Goal: Check status: Check status

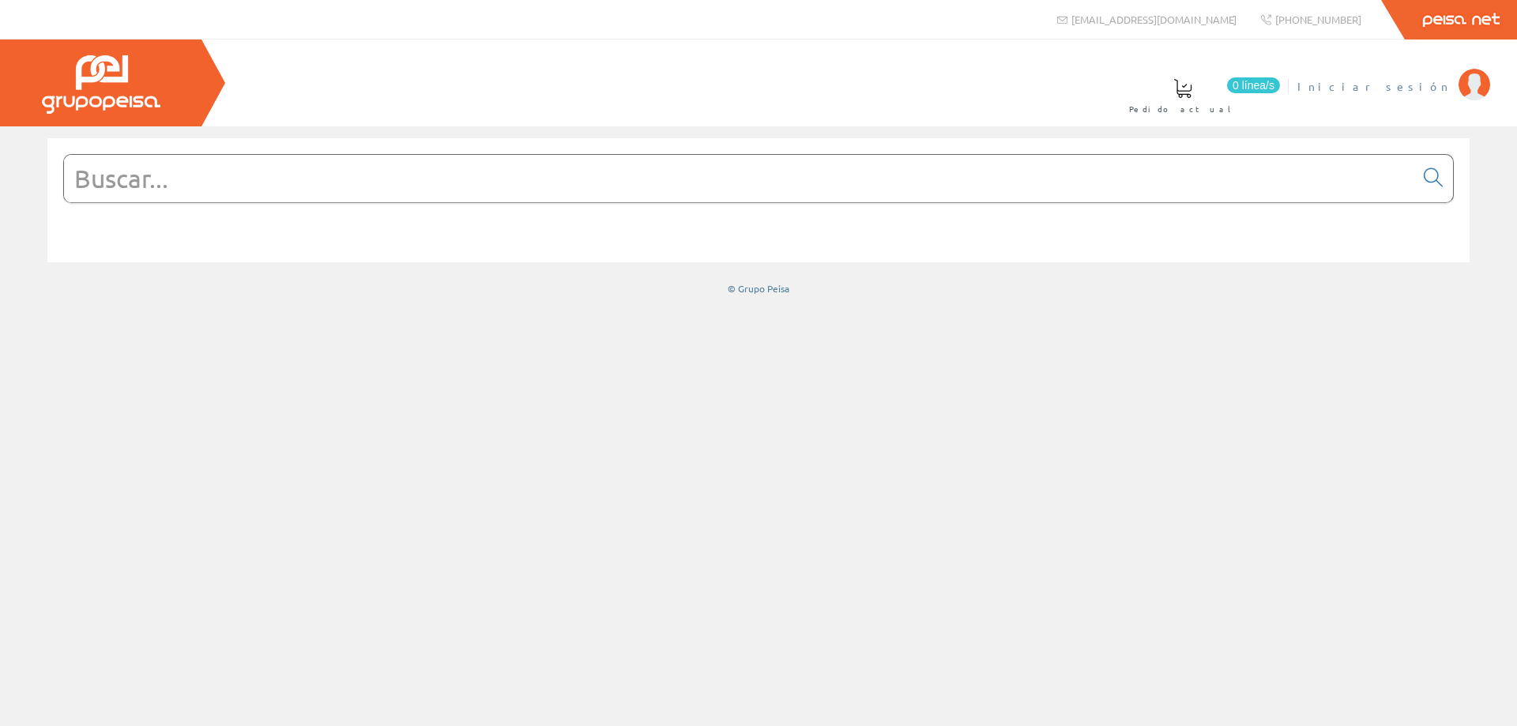
click at [1410, 88] on span "Iniciar sesión" at bounding box center [1373, 86] width 153 height 16
click at [1361, 85] on span "ELECTRICIDAD NOVO S.L." at bounding box center [1328, 86] width 246 height 16
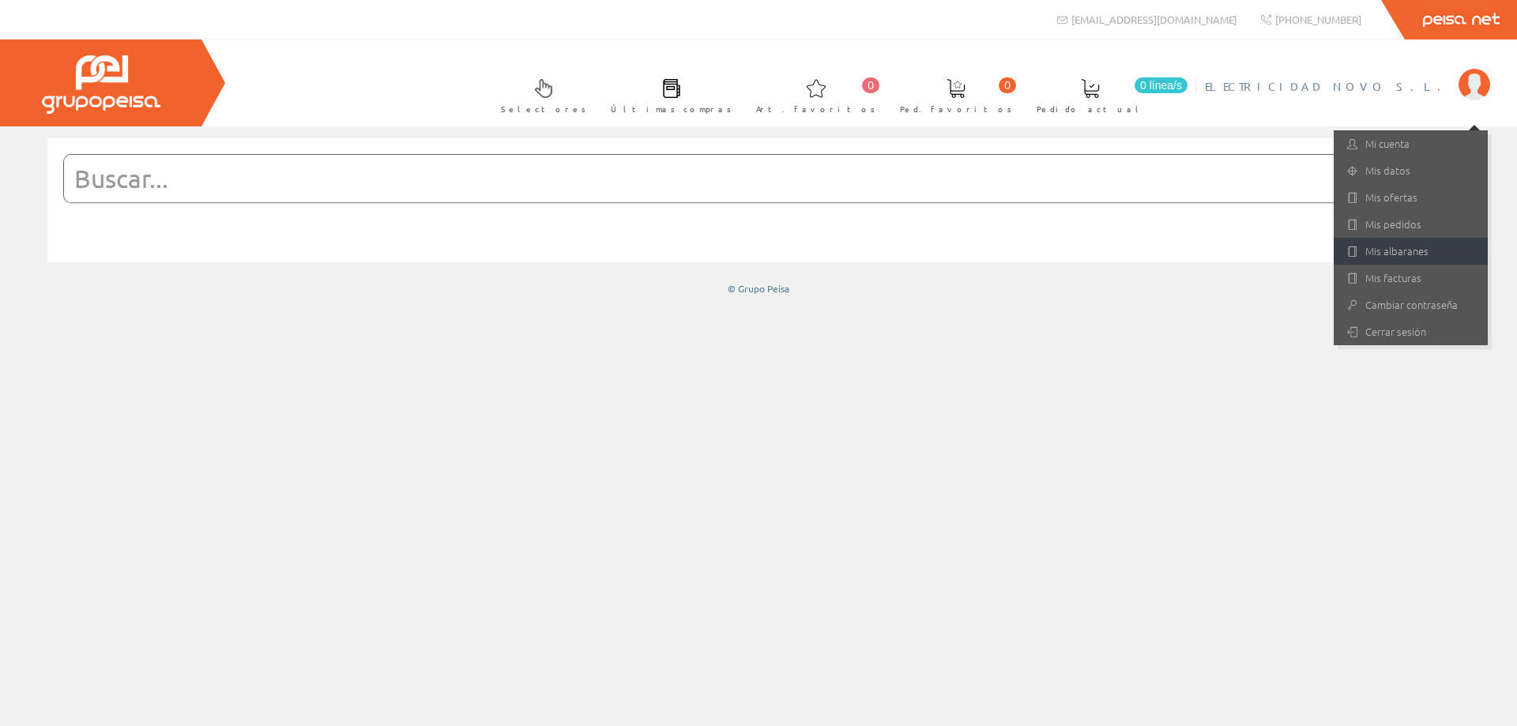
click at [1393, 249] on link "Mis albaranes" at bounding box center [1411, 251] width 154 height 27
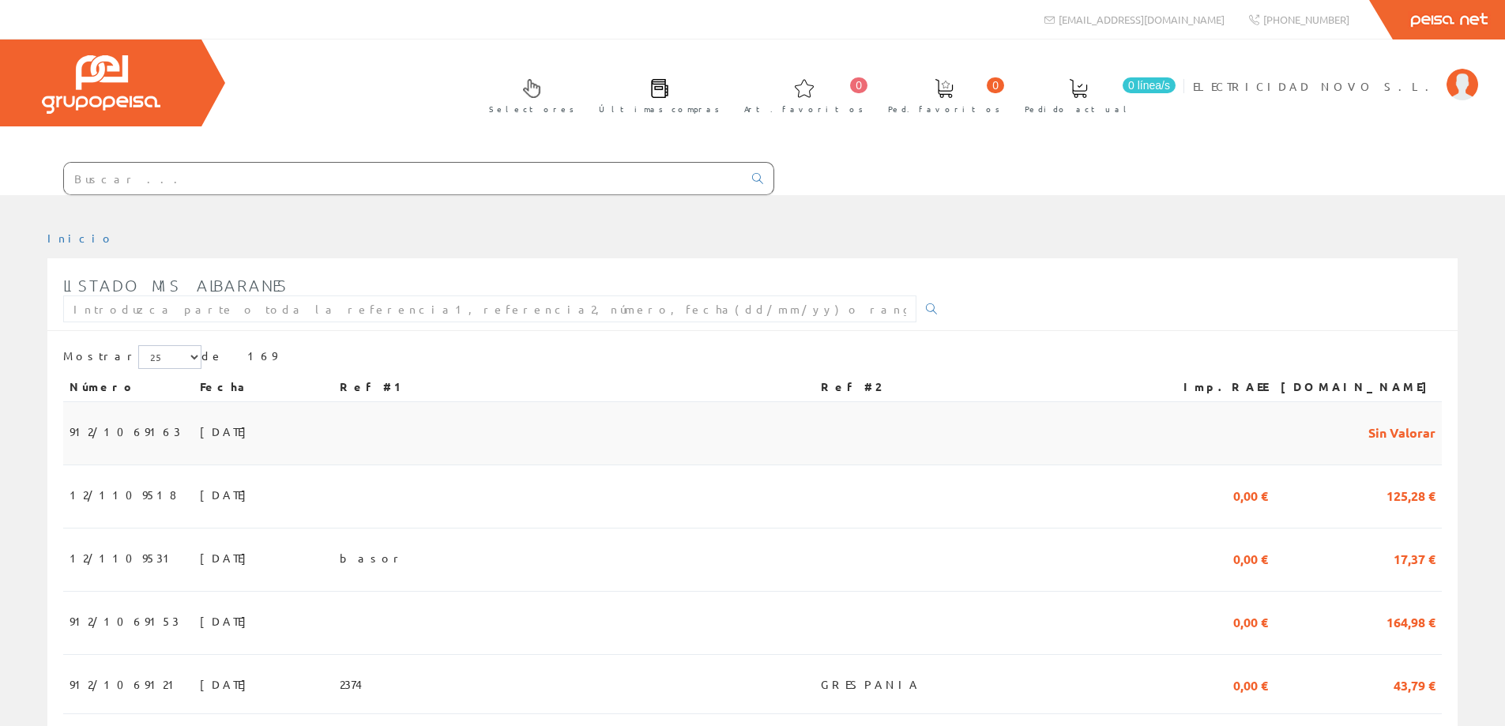
click at [85, 430] on span "912/1069163" at bounding box center [125, 431] width 111 height 27
click at [100, 496] on span "12/1109518" at bounding box center [123, 494] width 107 height 27
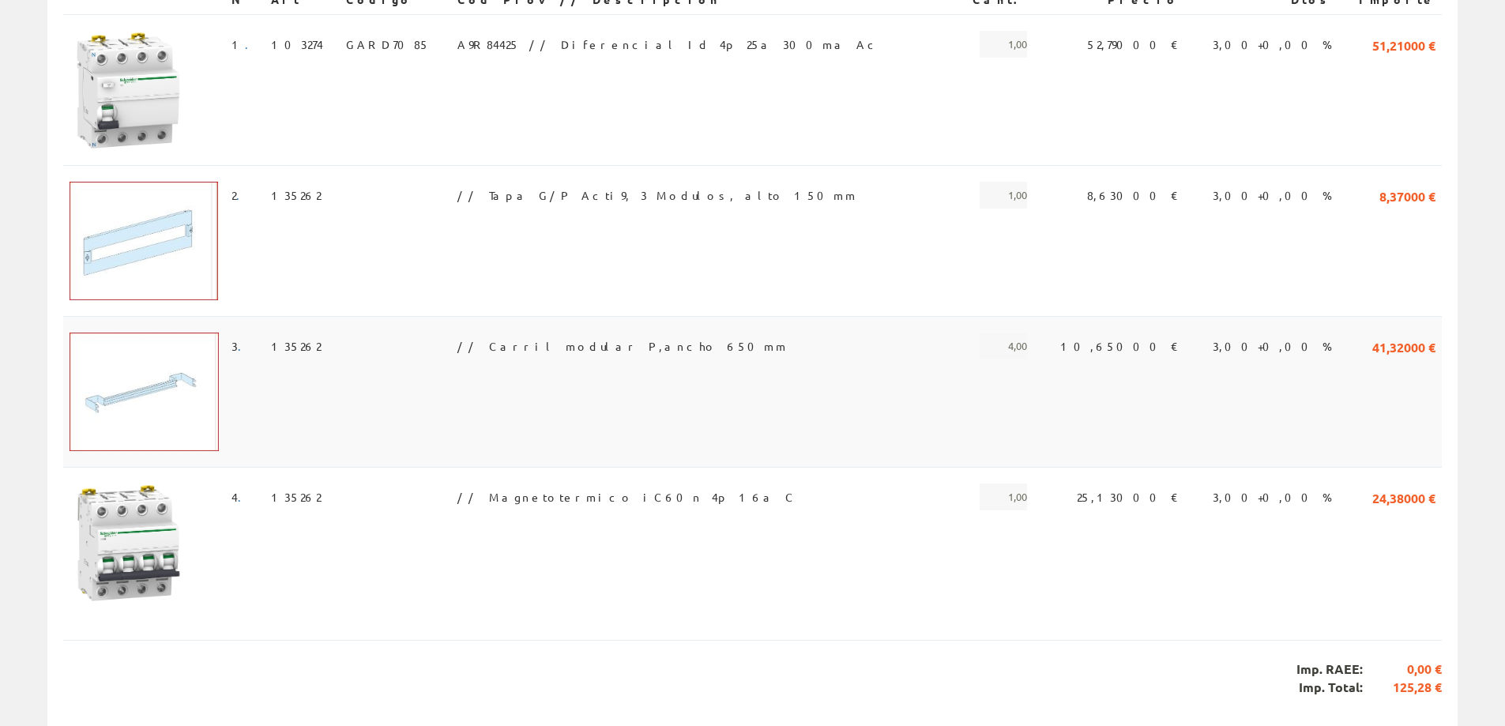
scroll to position [395, 0]
